Goal: Information Seeking & Learning: Compare options

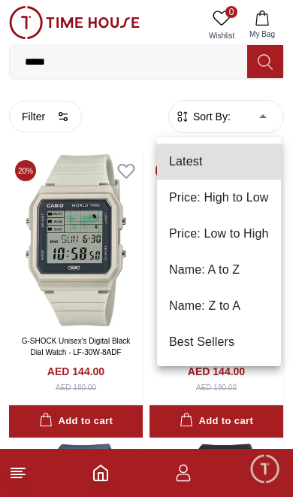
click at [253, 231] on li "Price: Low to High" at bounding box center [219, 234] width 124 height 36
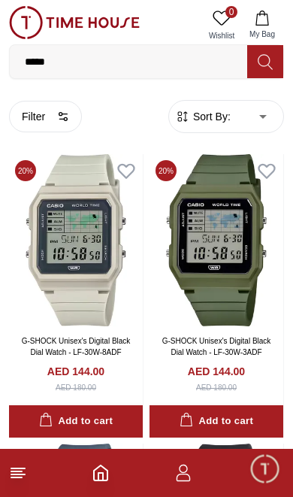
type input "*"
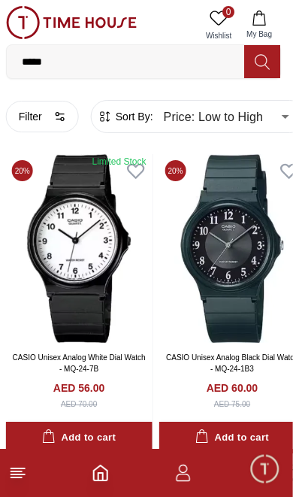
scroll to position [0, 26]
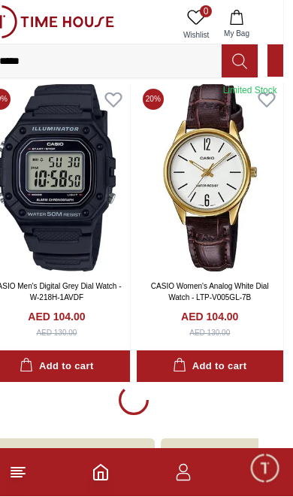
scroll to position [2820, 26]
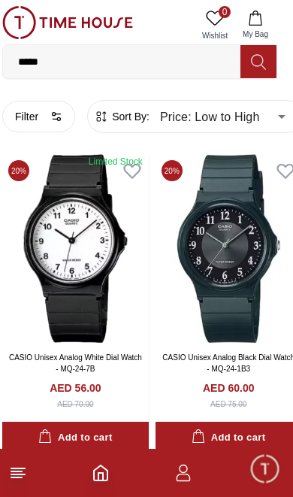
scroll to position [0, 26]
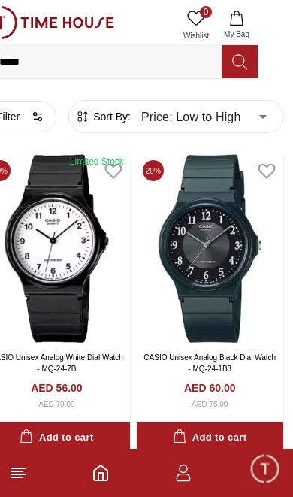
click at [222, 244] on img at bounding box center [210, 248] width 147 height 189
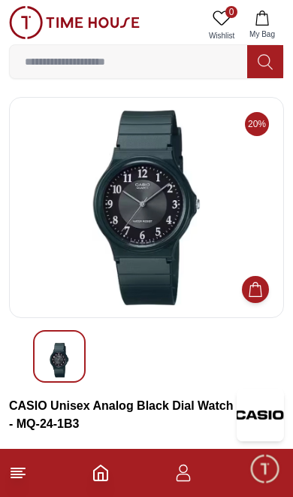
click at [159, 201] on img at bounding box center [146, 207] width 249 height 195
click at [157, 222] on img at bounding box center [146, 207] width 249 height 195
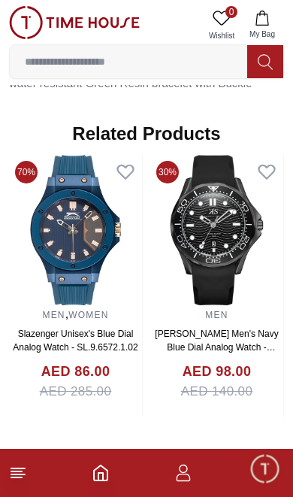
click at [197, 71] on input at bounding box center [128, 62] width 237 height 30
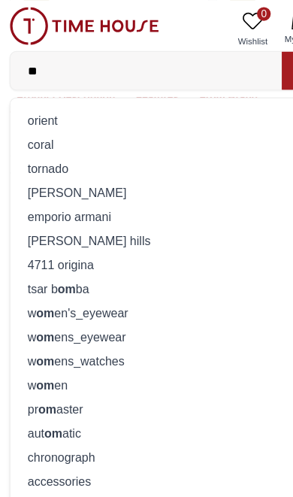
type input "*"
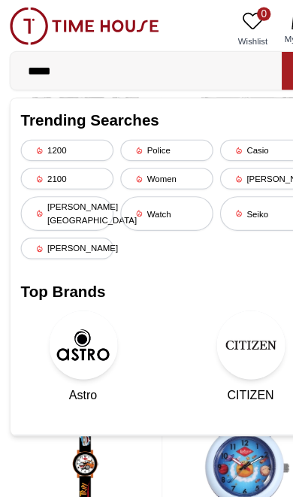
scroll to position [1233, 0]
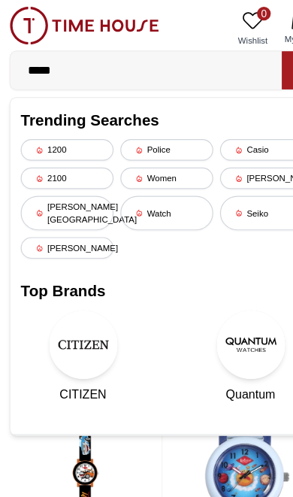
click at [186, 70] on input "*****" at bounding box center [128, 62] width 237 height 30
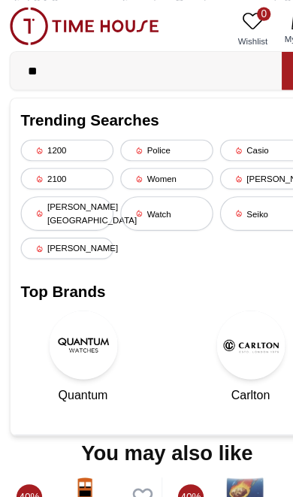
type input "*"
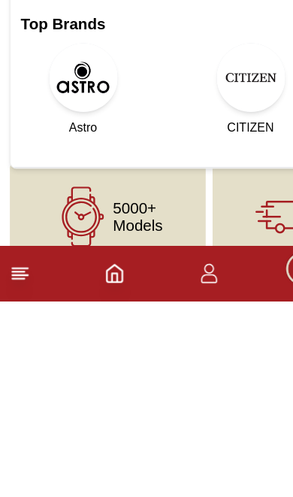
scroll to position [1499, 0]
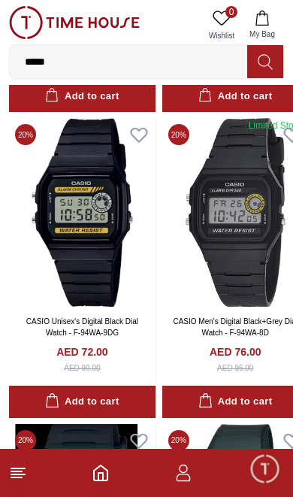
scroll to position [343, 0]
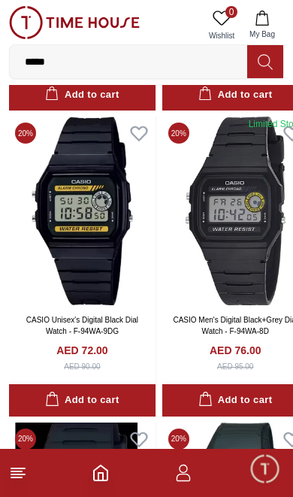
click at [272, 462] on span "Minimize live chat window" at bounding box center [265, 468] width 44 height 44
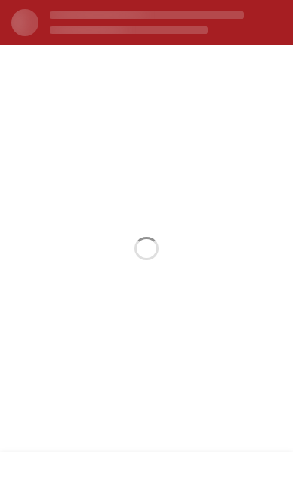
scroll to position [0, 0]
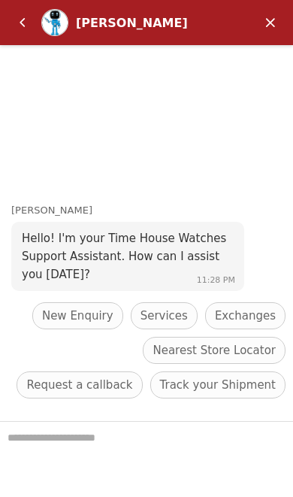
type input "******"
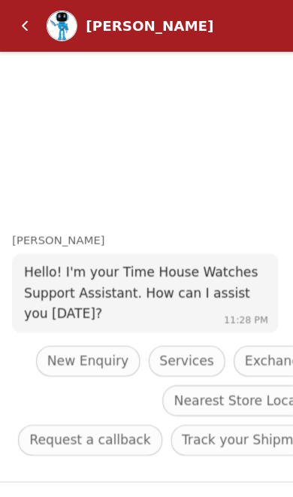
click at [22, 26] on em "Back" at bounding box center [22, 23] width 30 height 30
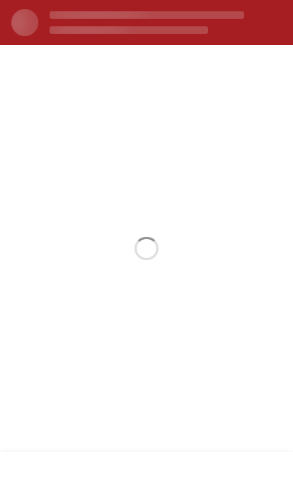
scroll to position [32, 0]
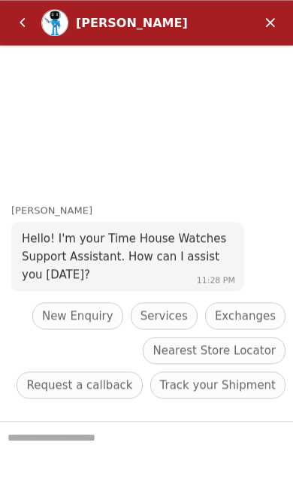
click at [279, 19] on em "Minimize" at bounding box center [270, 23] width 30 height 30
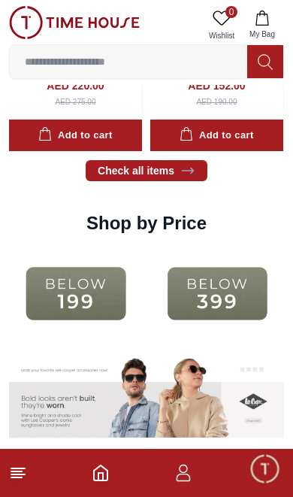
scroll to position [1652, 0]
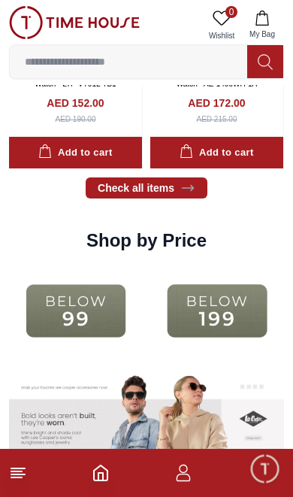
click at [83, 309] on img at bounding box center [76, 310] width 134 height 86
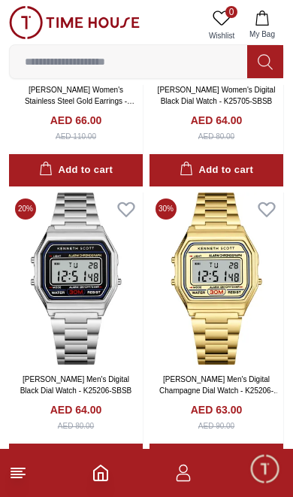
scroll to position [12696, 0]
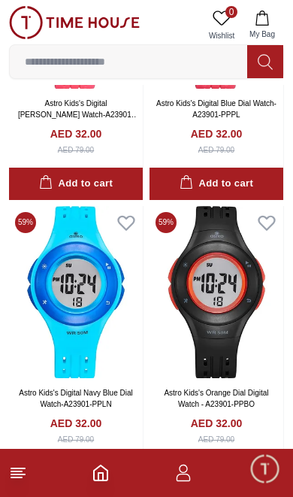
scroll to position [26601, 0]
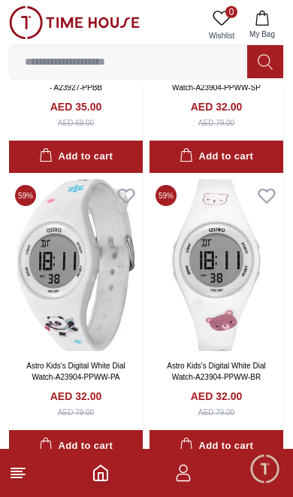
scroll to position [25823, 0]
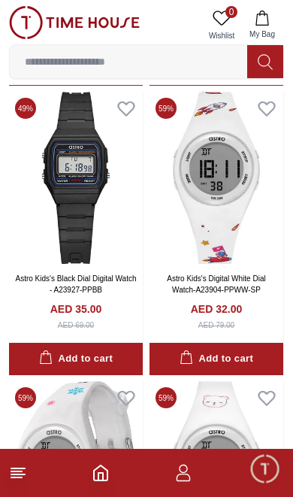
scroll to position [14288, 0]
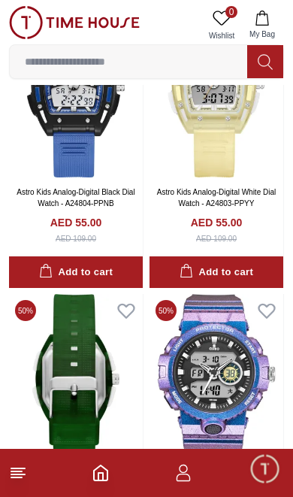
scroll to position [14635, 0]
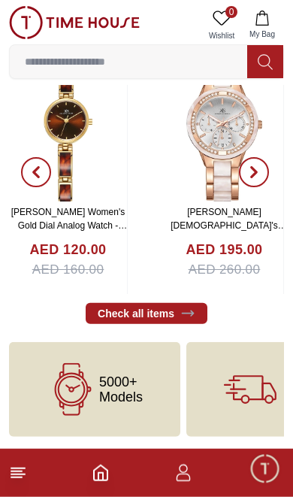
scroll to position [1676, 0]
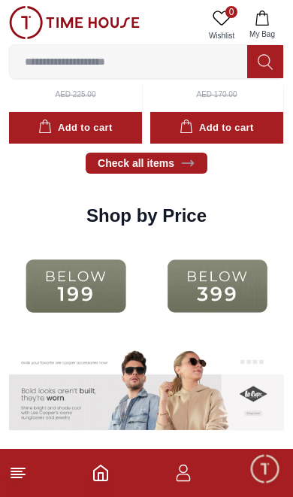
click at [190, 62] on input at bounding box center [128, 62] width 237 height 30
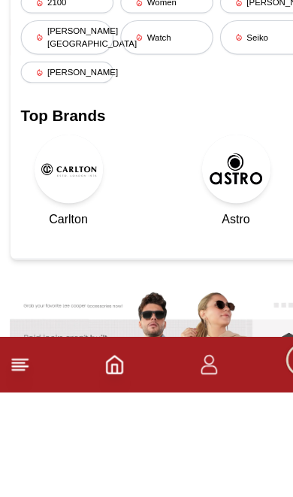
scroll to position [1731, 0]
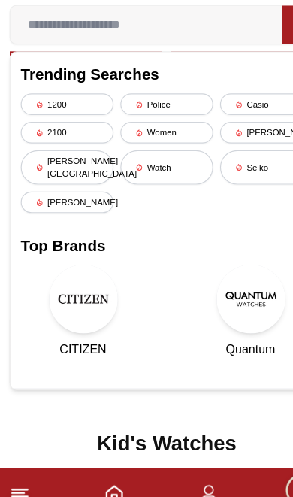
click at [84, 271] on img at bounding box center [74, 301] width 60 height 60
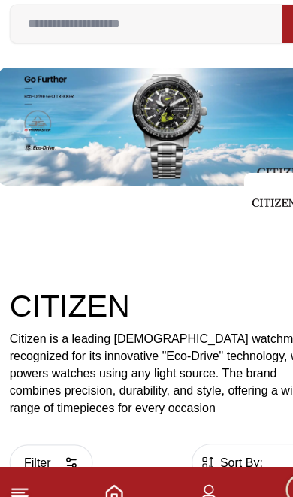
scroll to position [40, 0]
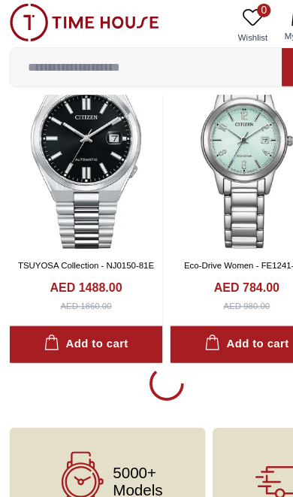
scroll to position [3038, 0]
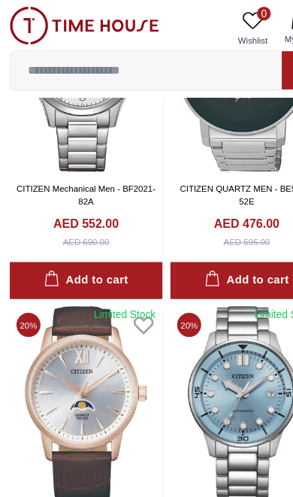
scroll to position [1948, 0]
